Goal: Information Seeking & Learning: Find specific page/section

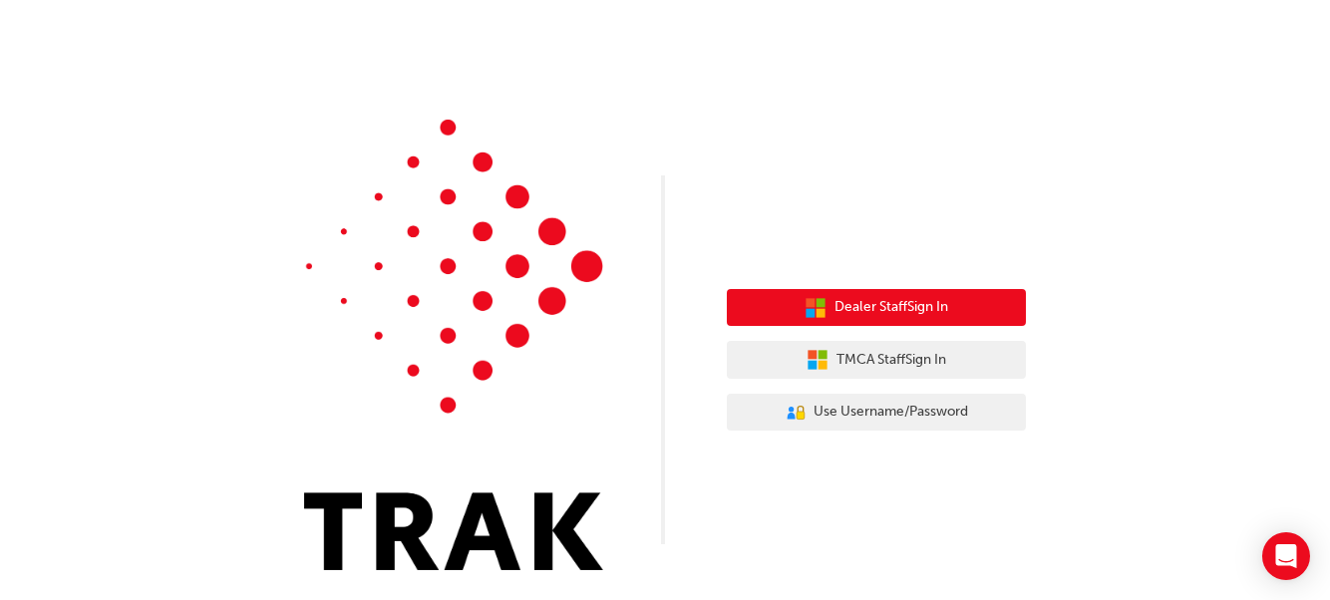
click at [887, 300] on span "Dealer Staff Sign In" at bounding box center [891, 307] width 114 height 23
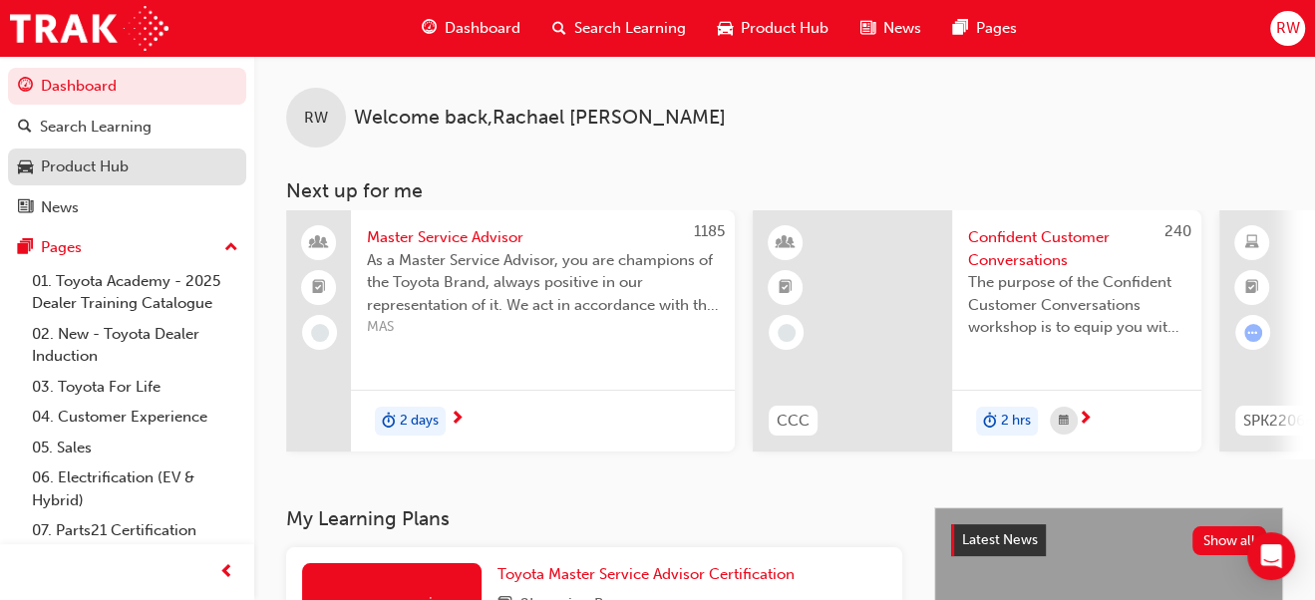
click at [134, 169] on div "Product Hub" at bounding box center [127, 167] width 218 height 25
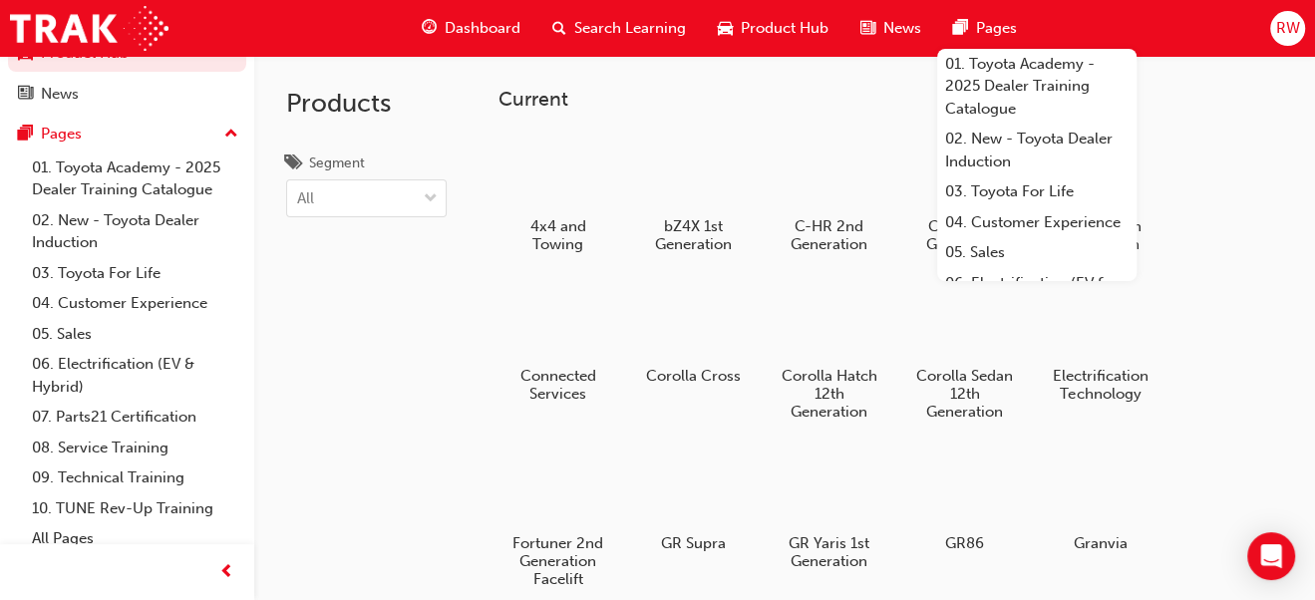
scroll to position [127, 0]
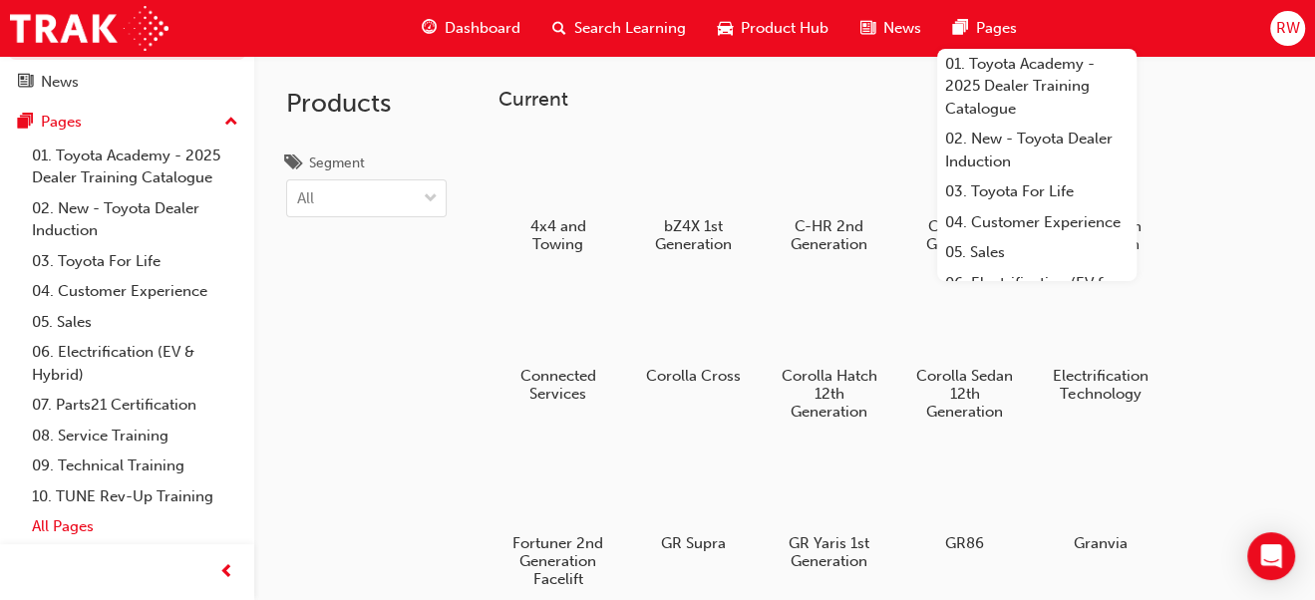
click at [70, 520] on link "All Pages" at bounding box center [135, 526] width 222 height 31
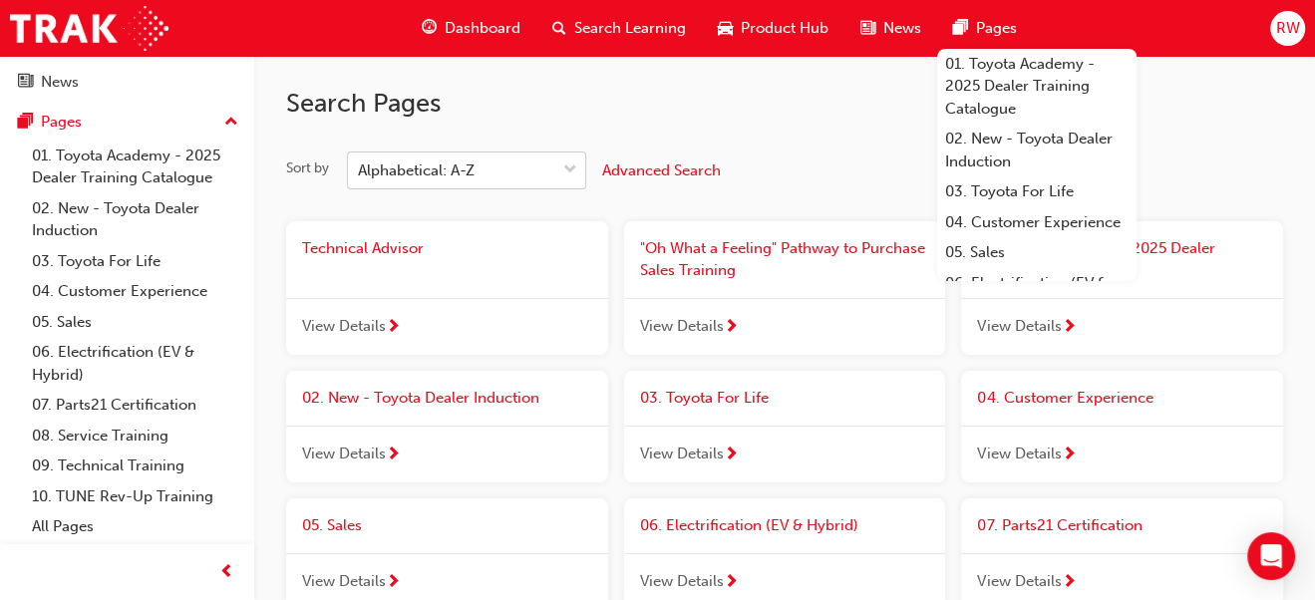
click at [569, 168] on span "down-icon" at bounding box center [570, 171] width 14 height 26
click at [360, 168] on input "Sort by Alphabetical: A-Z" at bounding box center [359, 170] width 2 height 17
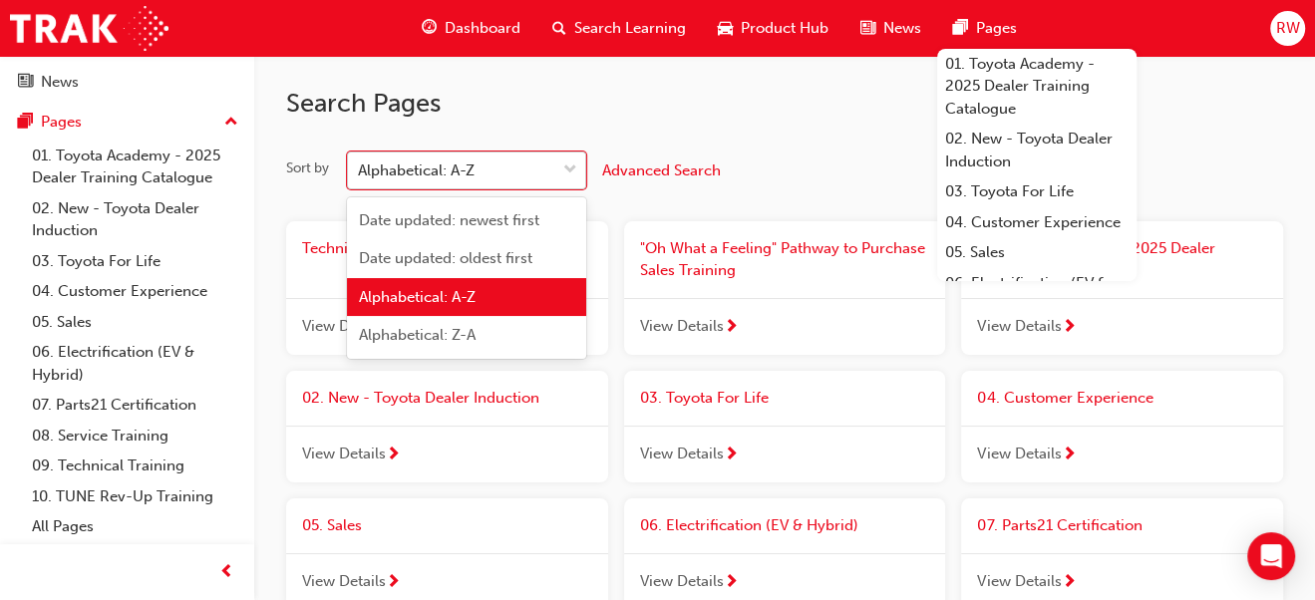
click at [570, 168] on span "down-icon" at bounding box center [570, 171] width 14 height 26
click at [360, 168] on input "Sort by option Alphabetical: A-Z focused, 3 of 4. 4 results available. Use Up a…" at bounding box center [359, 170] width 2 height 17
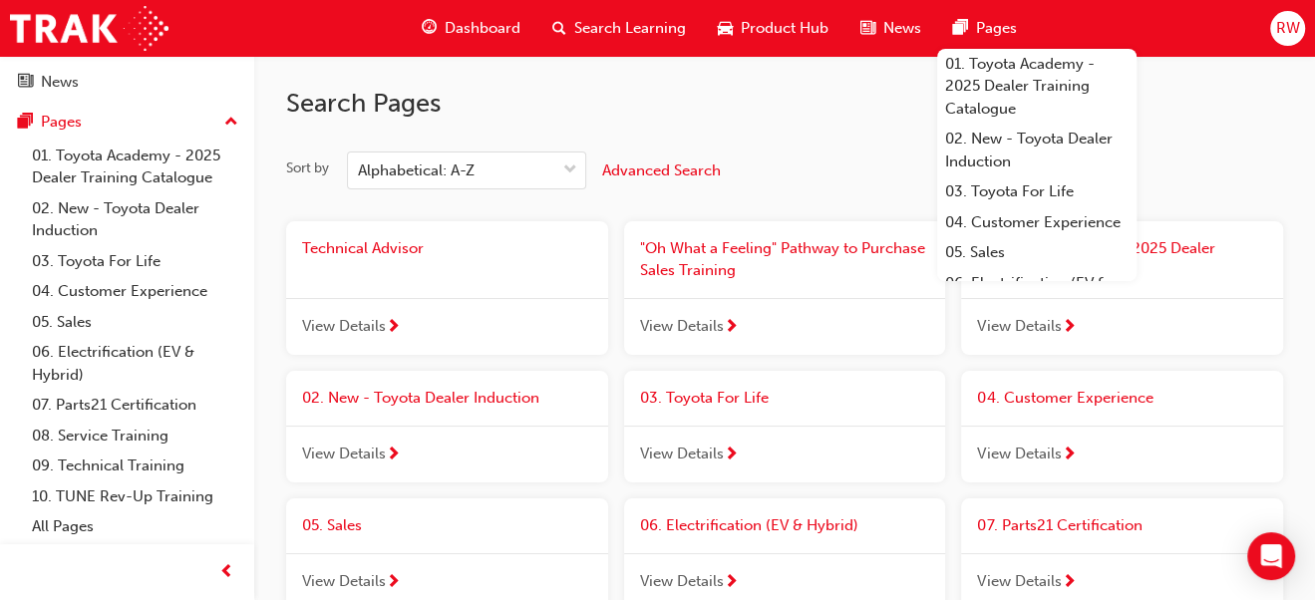
click at [581, 22] on span "Search Learning" at bounding box center [630, 28] width 112 height 23
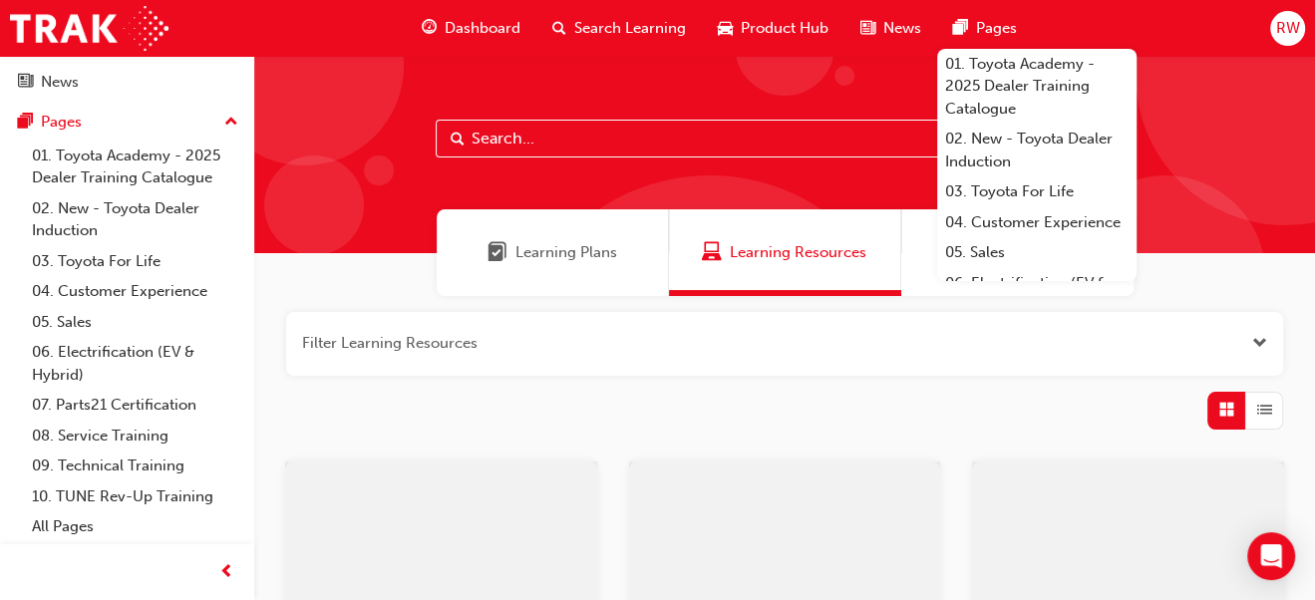
click at [509, 144] on input "text" at bounding box center [785, 139] width 698 height 38
type input "INFO HUB"
